Goal: Task Accomplishment & Management: Use online tool/utility

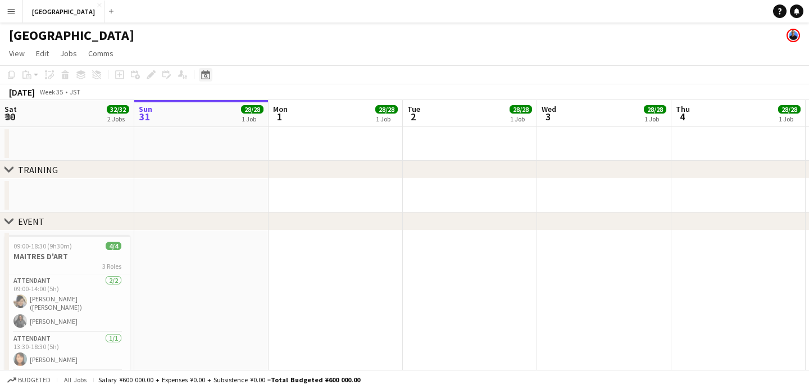
click at [200, 74] on div "Date picker" at bounding box center [205, 74] width 13 height 13
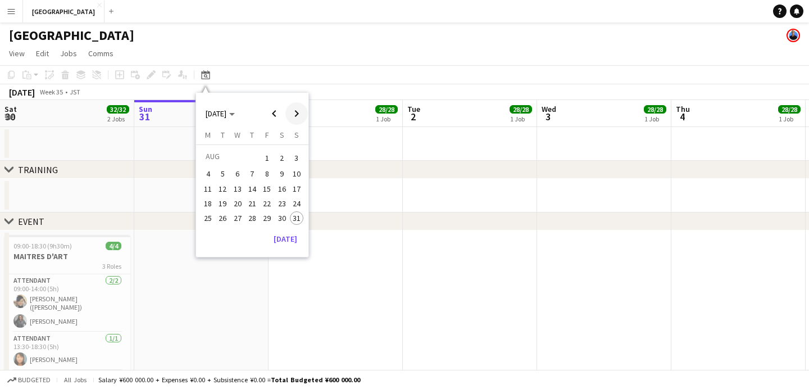
click at [295, 115] on span "Next month" at bounding box center [296, 113] width 22 height 22
click at [273, 111] on span "Previous month" at bounding box center [274, 113] width 22 height 22
click at [301, 66] on app-toolbar "Copy Paste Paste Command V Paste with crew Command Shift V Paste linked Job [GE…" at bounding box center [404, 74] width 809 height 19
